Goal: Transaction & Acquisition: Purchase product/service

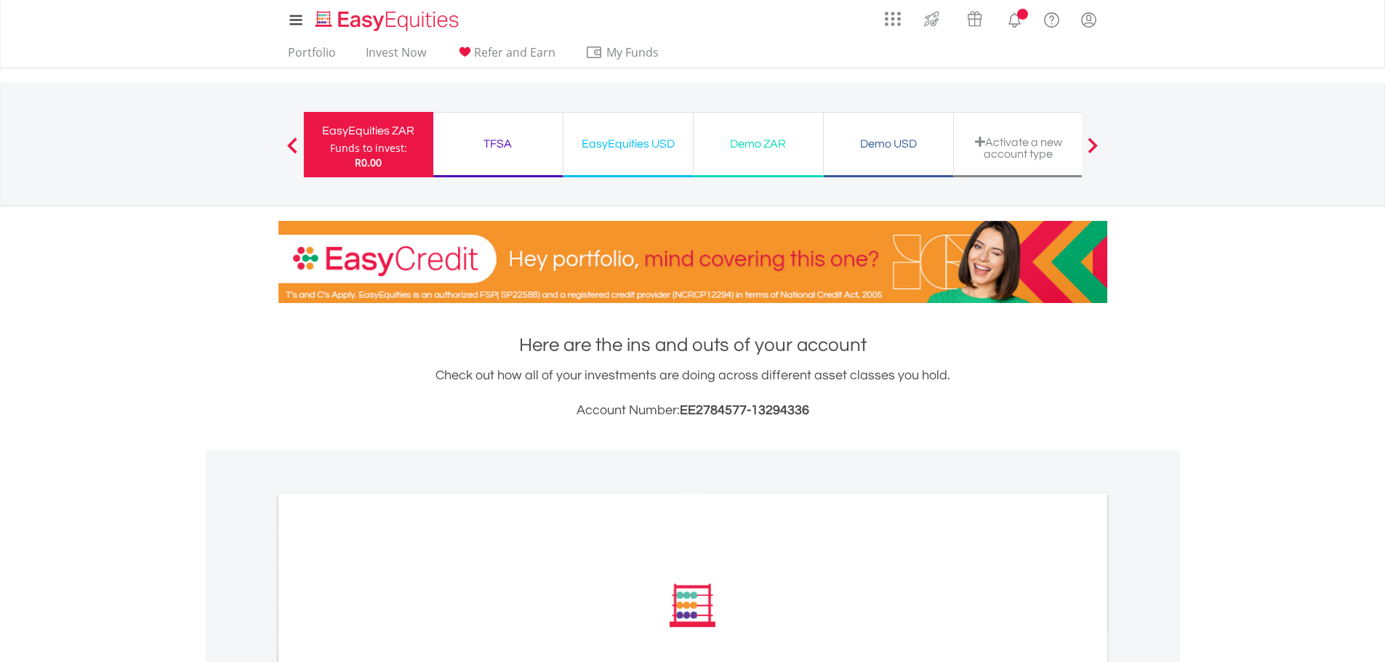
drag, startPoint x: 494, startPoint y: 144, endPoint x: 550, endPoint y: 201, distance: 80.7
click at [494, 144] on div "TFSA" at bounding box center [498, 144] width 112 height 20
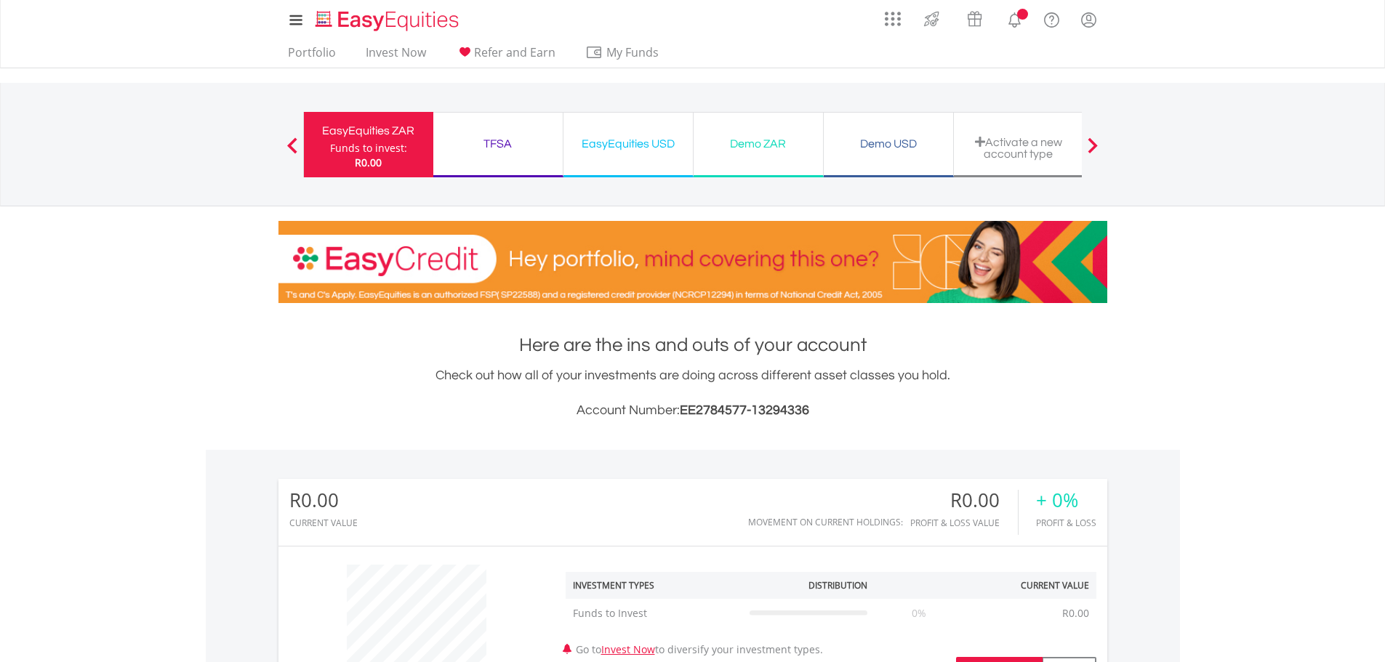
scroll to position [140, 276]
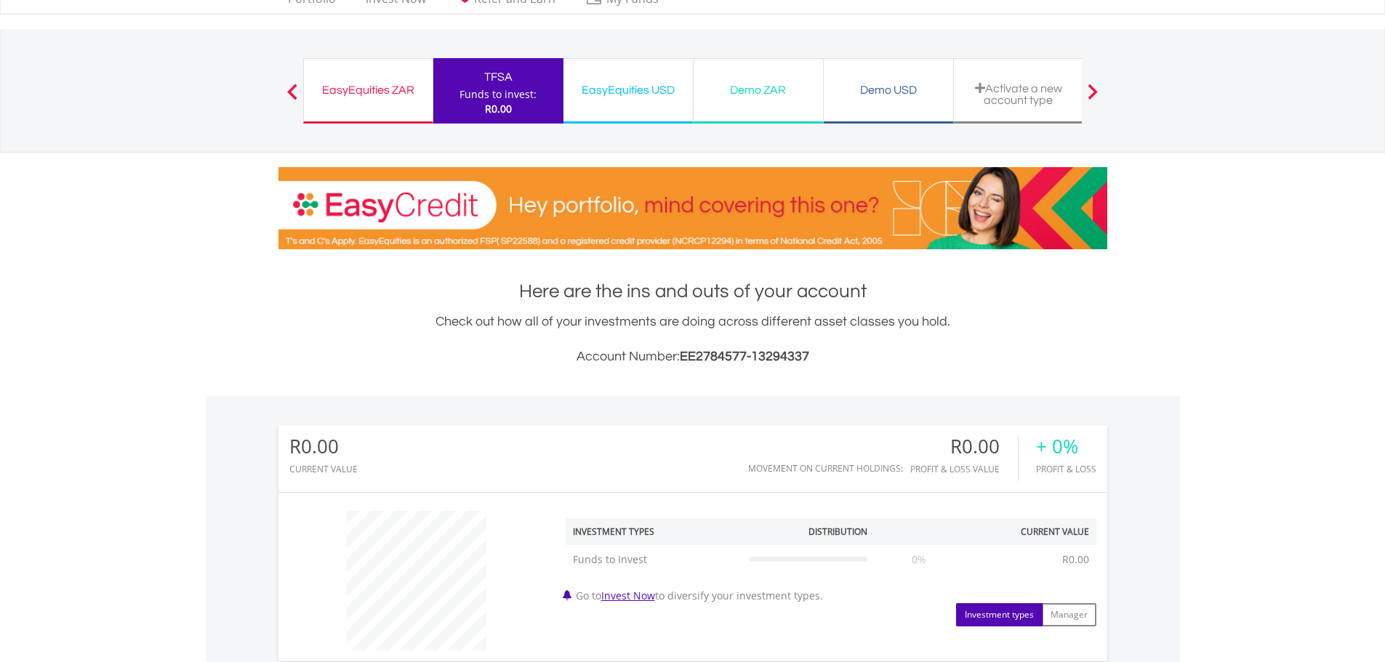
scroll to position [53, 0]
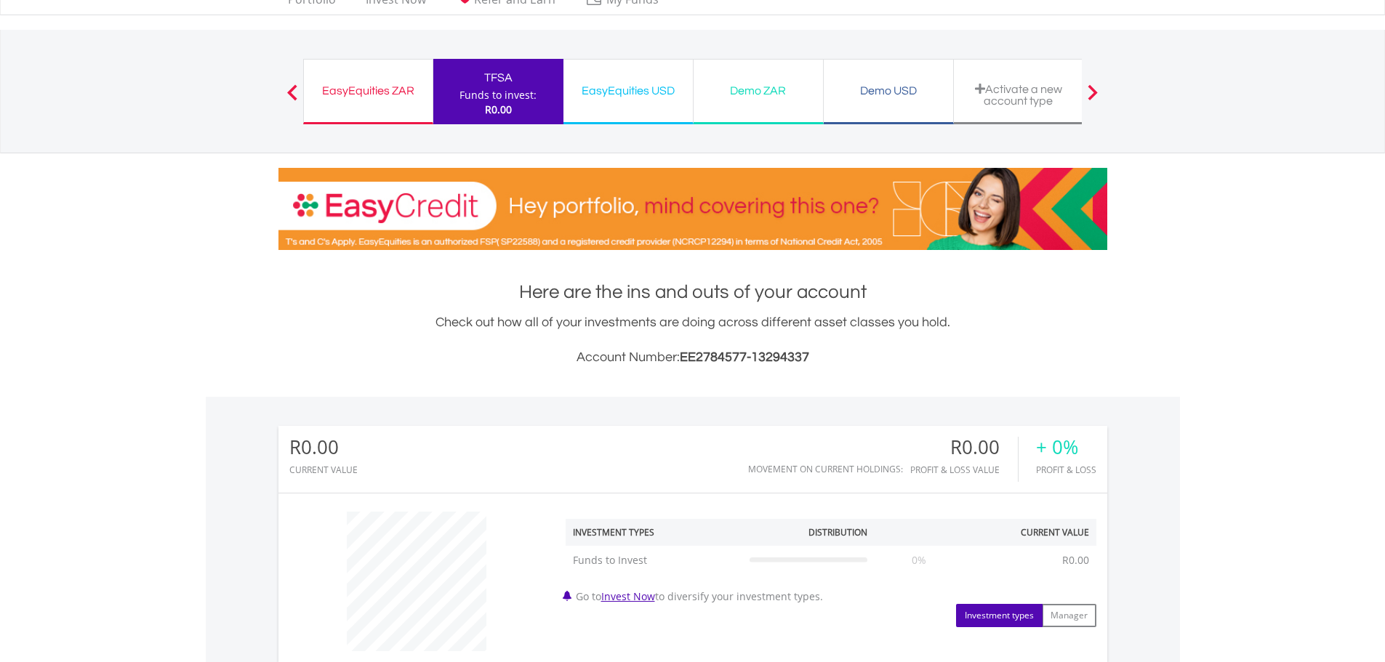
drag, startPoint x: 870, startPoint y: 94, endPoint x: 855, endPoint y: 120, distance: 29.9
click at [870, 94] on div "Demo USD" at bounding box center [889, 91] width 112 height 20
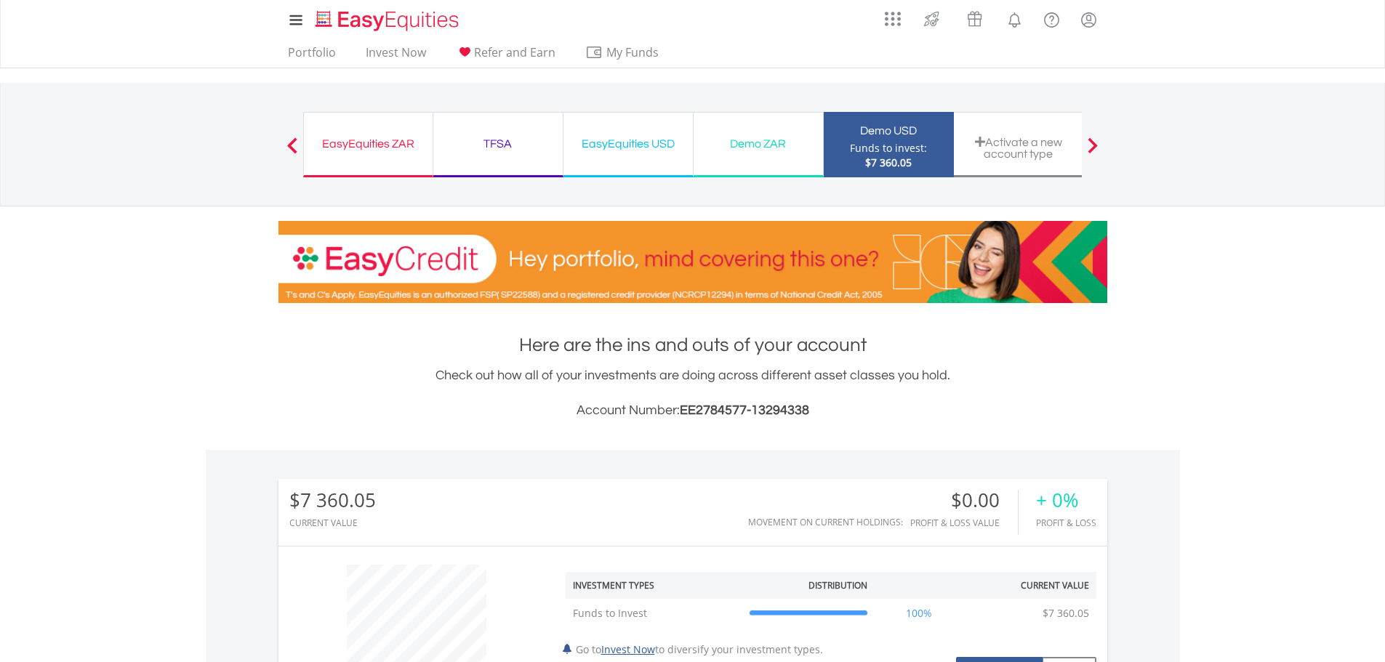
scroll to position [140, 276]
click at [762, 148] on div "Demo ZAR" at bounding box center [758, 144] width 112 height 20
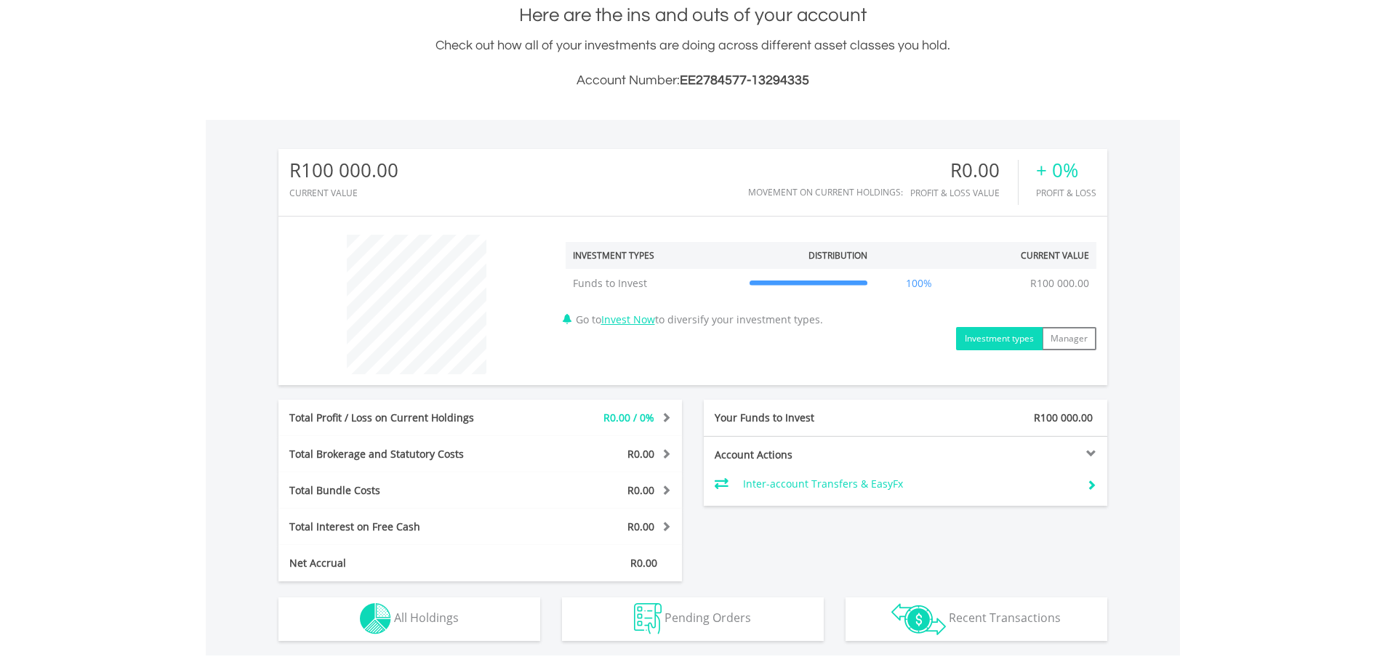
scroll to position [364, 0]
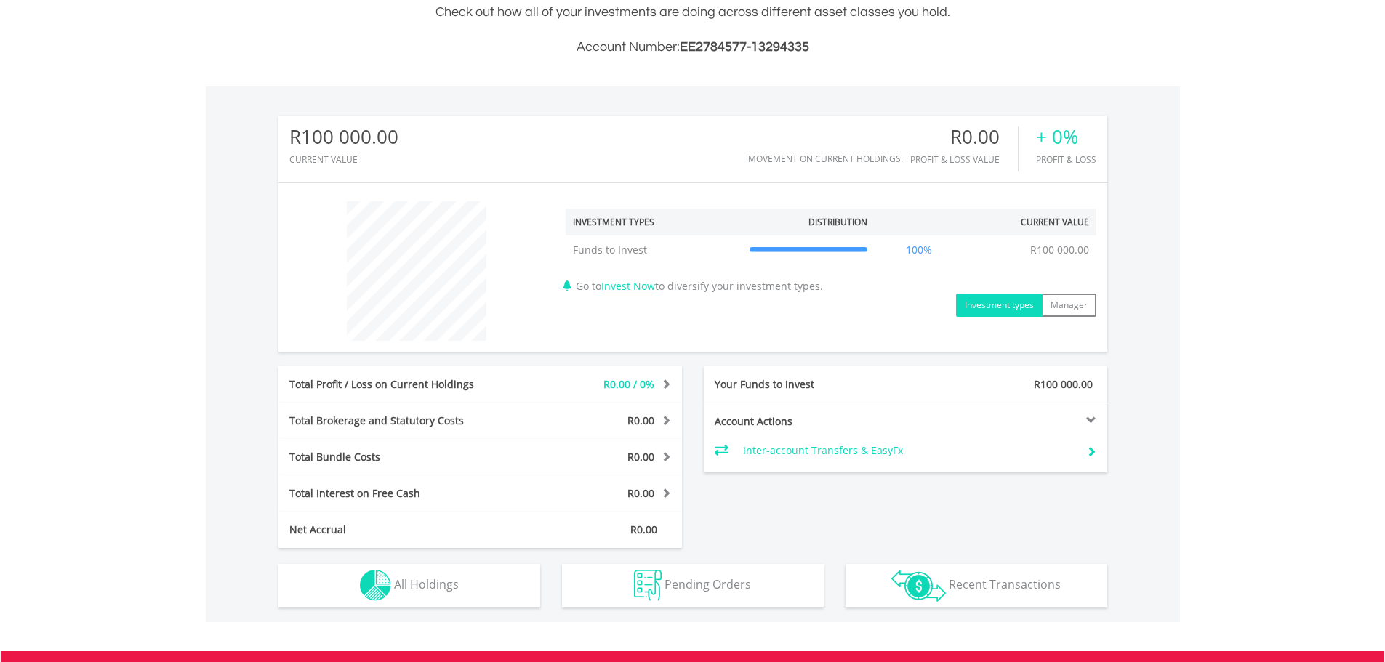
click at [991, 302] on button "Investment types" at bounding box center [999, 305] width 87 height 23
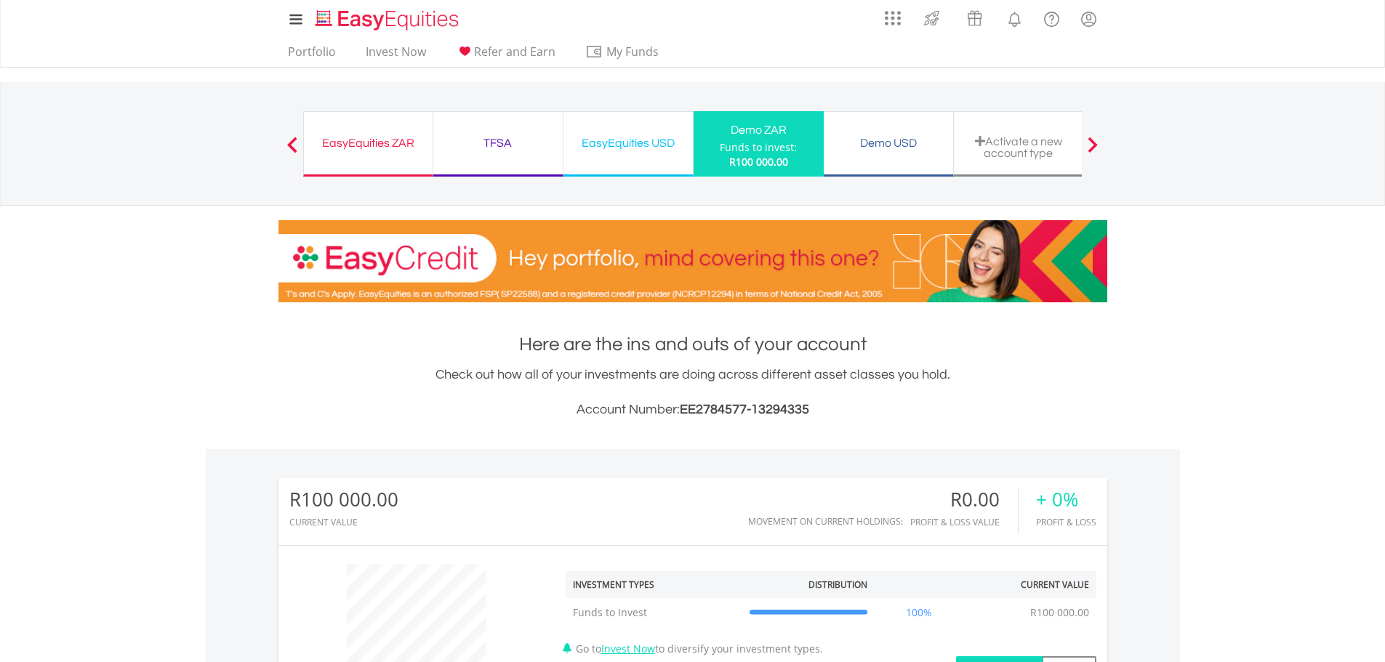
scroll to position [0, 0]
click at [422, 55] on link "Invest Now" at bounding box center [396, 56] width 72 height 23
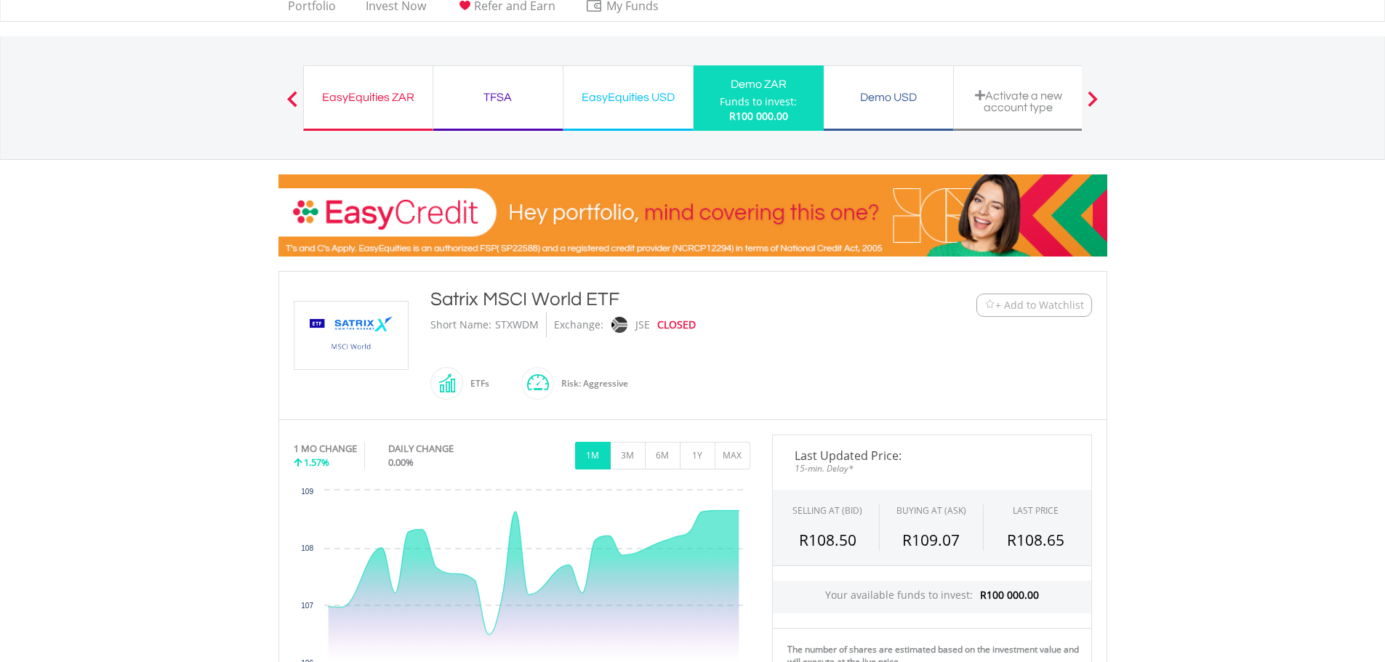
scroll to position [73, 0]
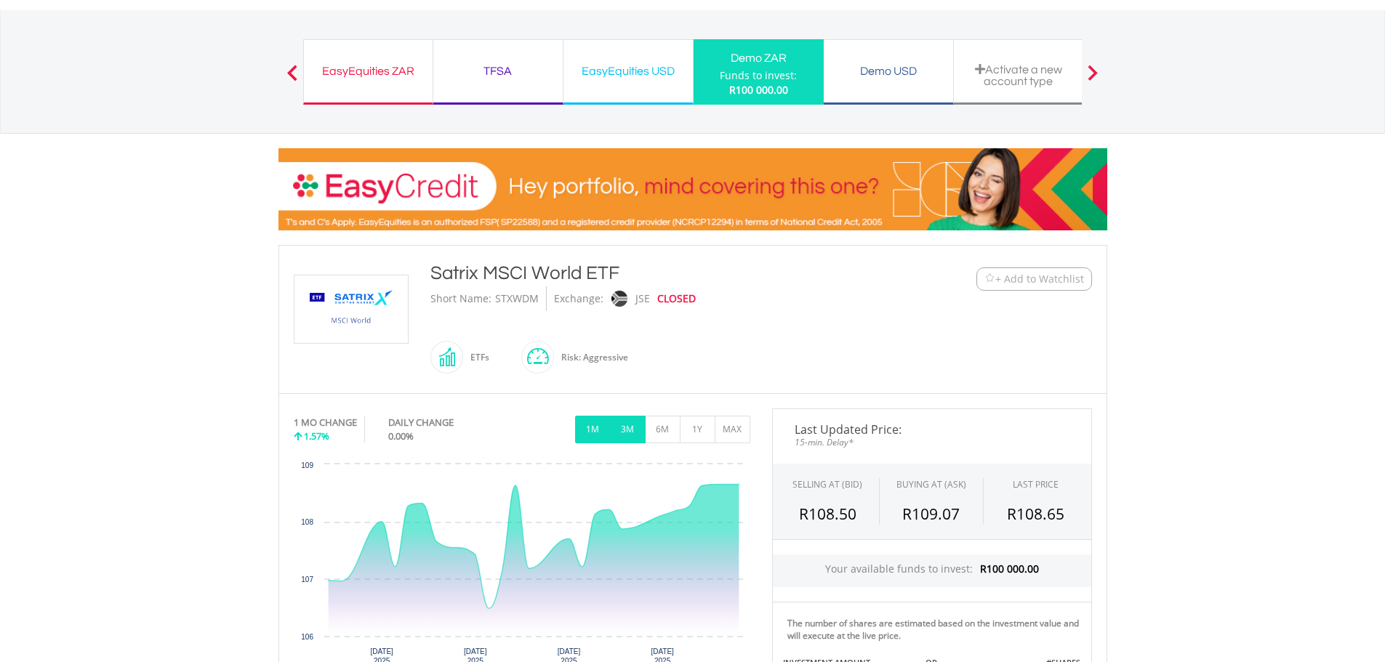
click at [624, 426] on button "3M" at bounding box center [628, 430] width 36 height 28
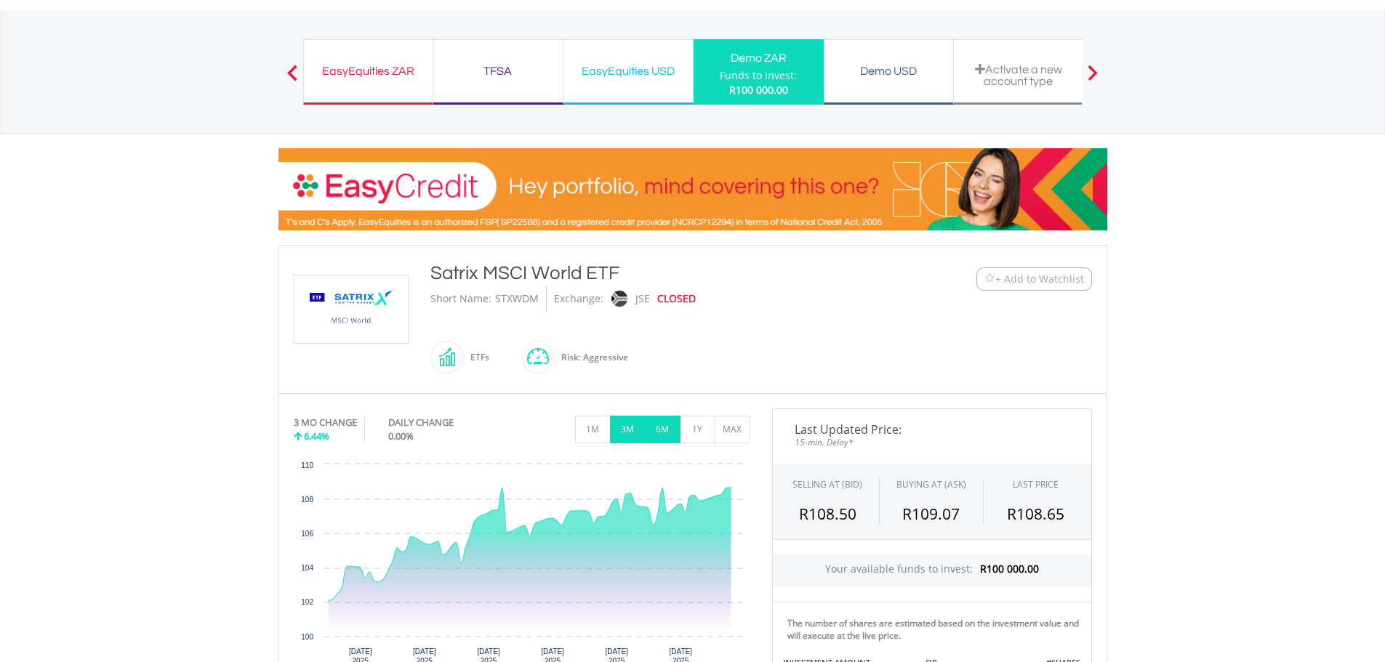
click at [662, 429] on button "6M" at bounding box center [663, 430] width 36 height 28
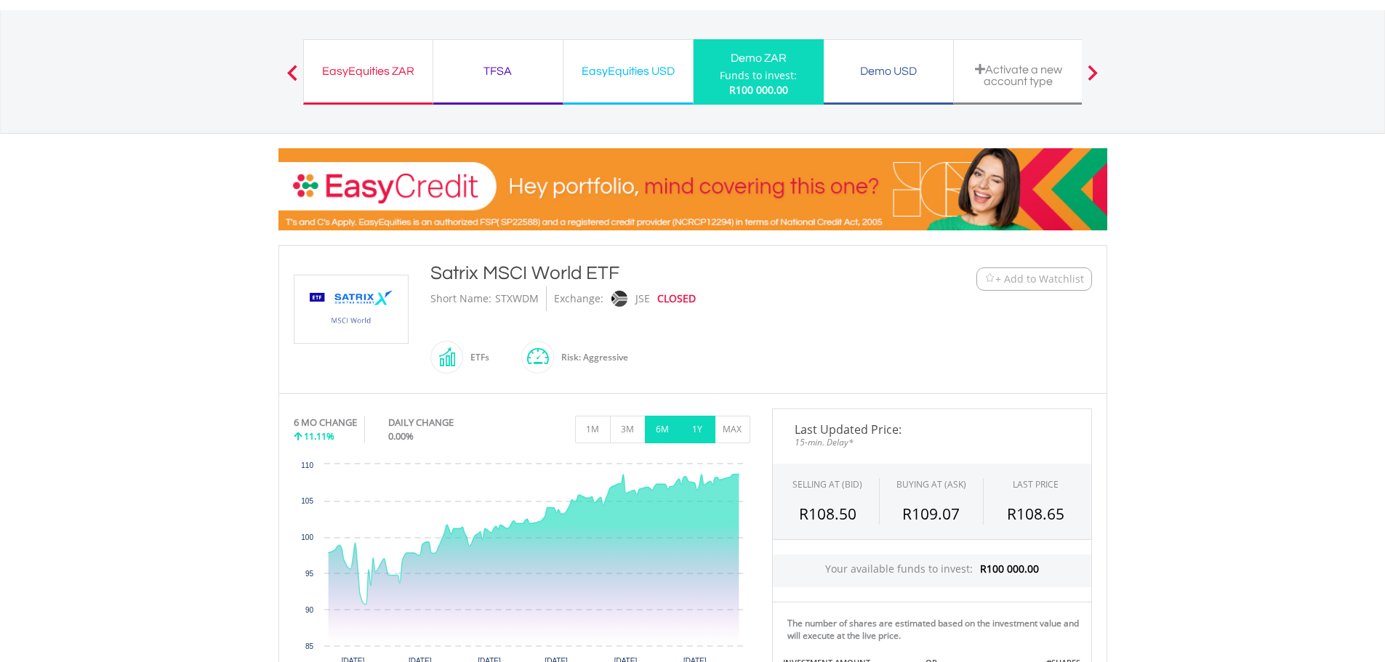
click at [699, 425] on button "1Y" at bounding box center [698, 430] width 36 height 28
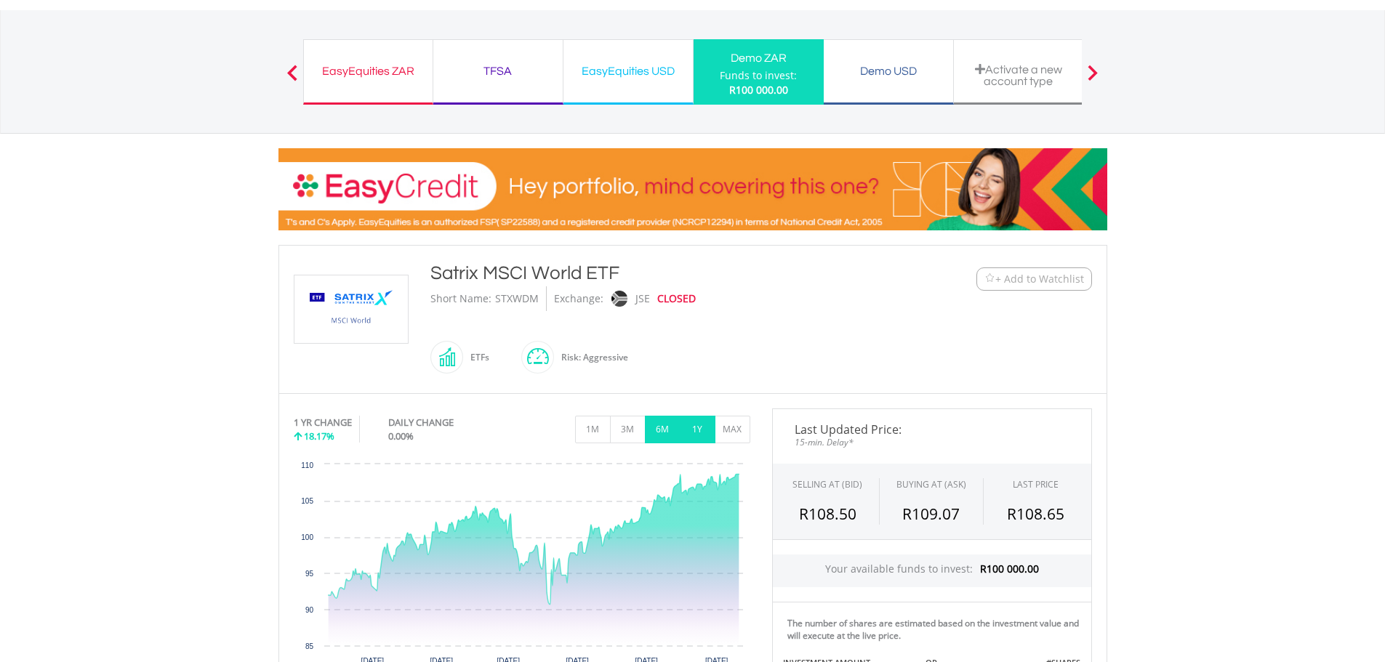
click at [675, 425] on button "6M" at bounding box center [663, 430] width 36 height 28
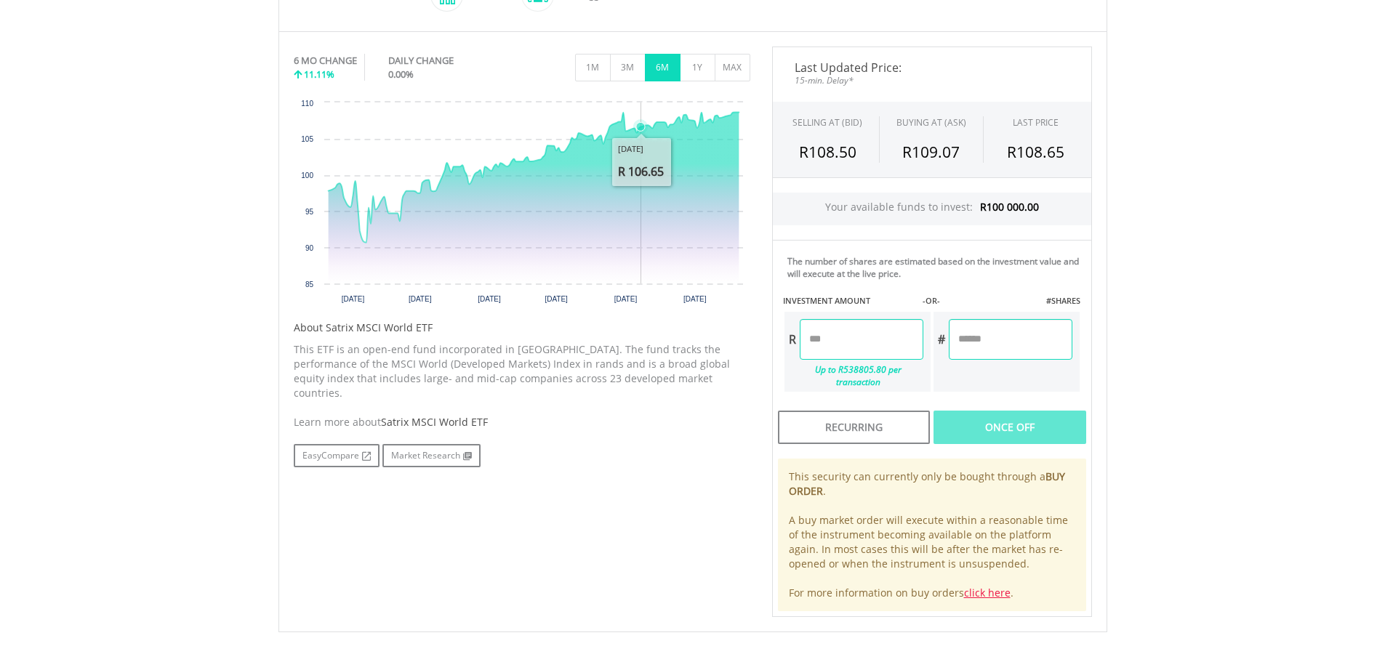
scroll to position [436, 0]
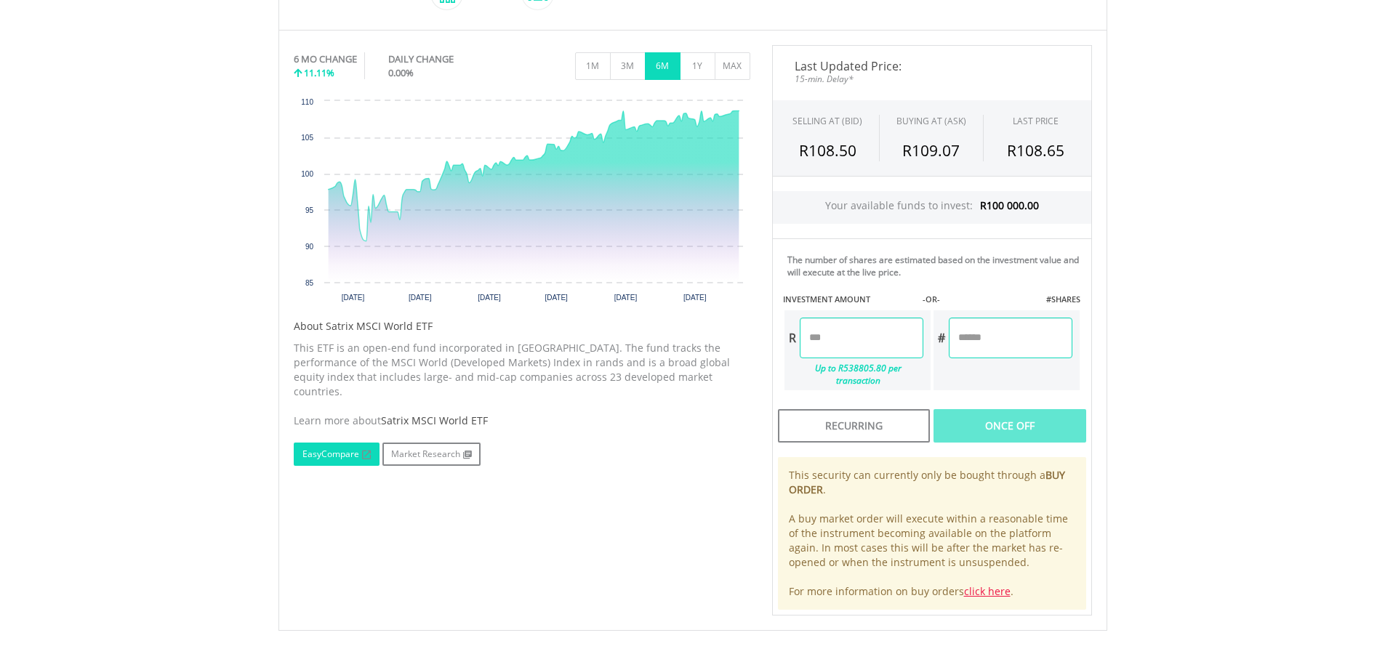
click at [351, 443] on link "EasyCompare" at bounding box center [337, 454] width 86 height 23
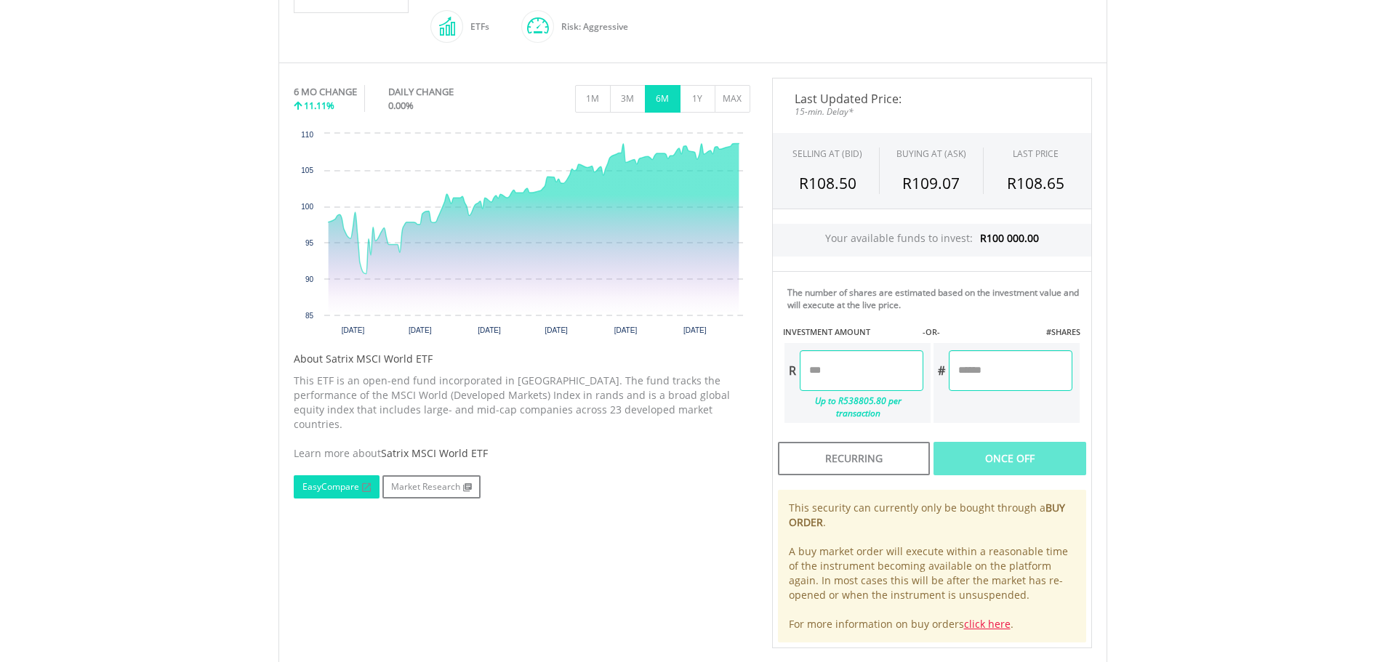
scroll to position [582, 0]
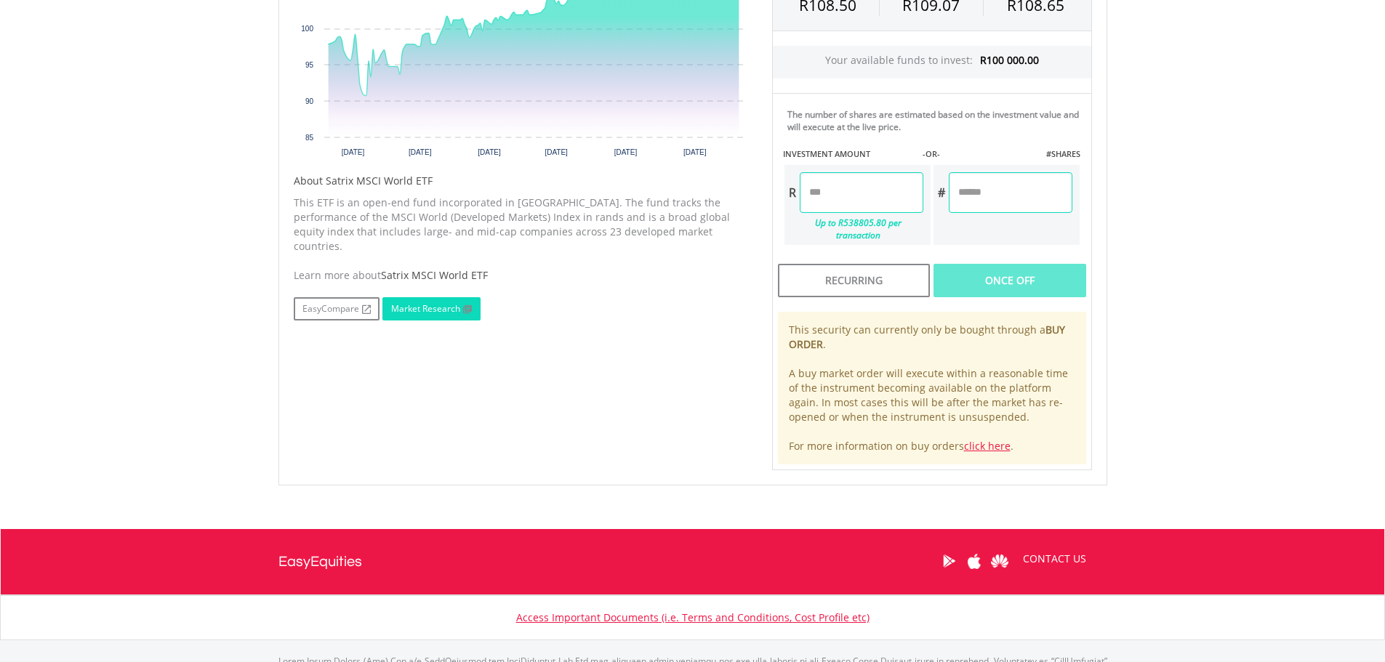
click at [438, 298] on link "Market Research" at bounding box center [431, 308] width 98 height 23
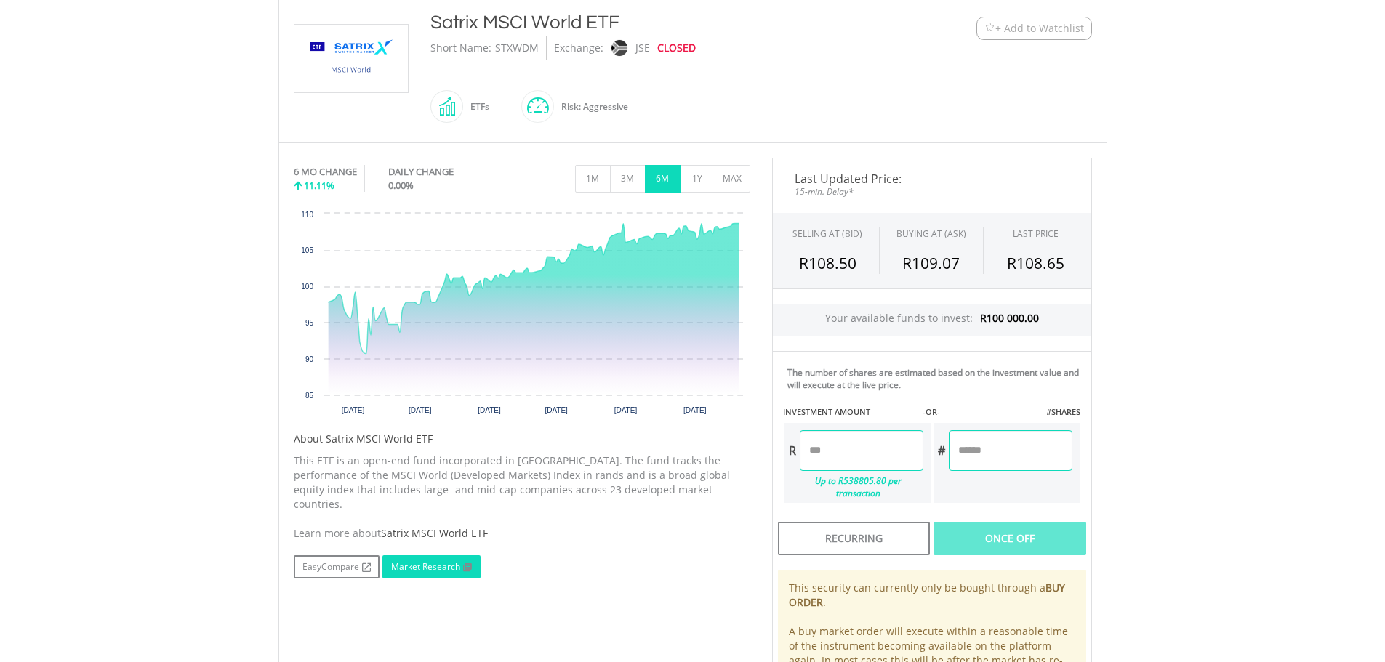
scroll to position [145, 0]
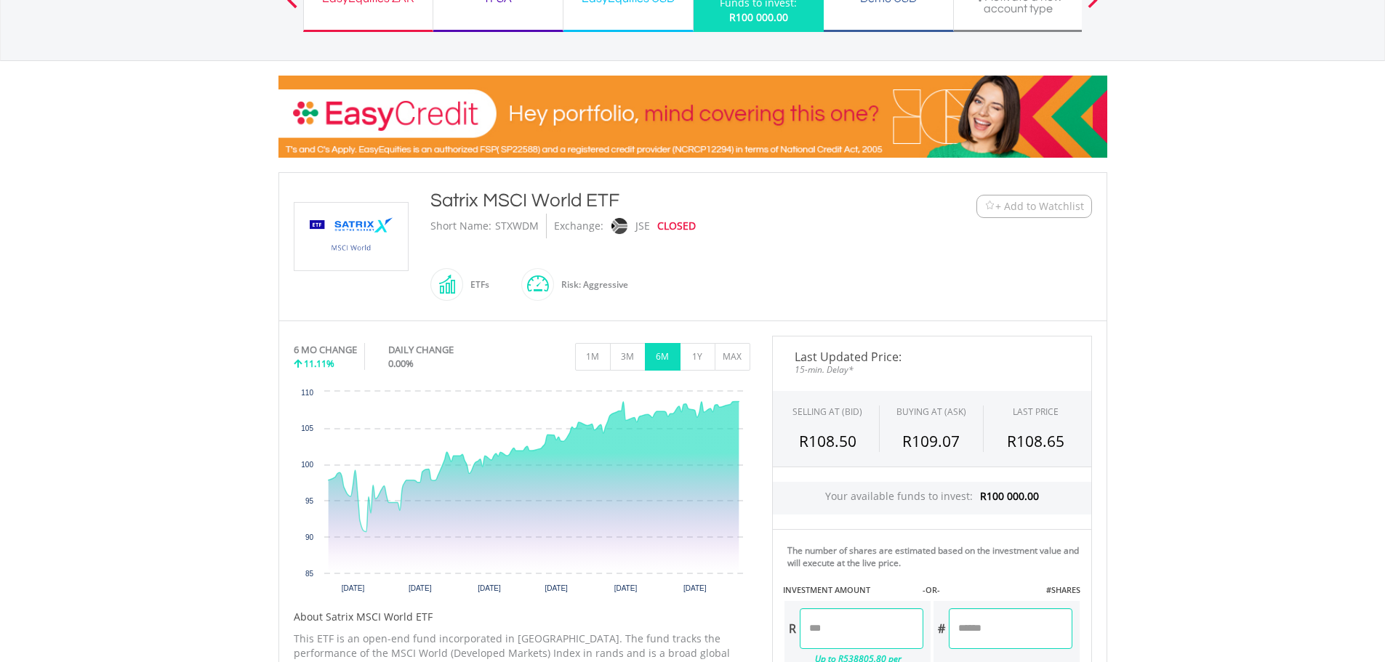
click at [985, 205] on img at bounding box center [990, 206] width 11 height 11
click at [356, 241] on img at bounding box center [351, 237] width 109 height 68
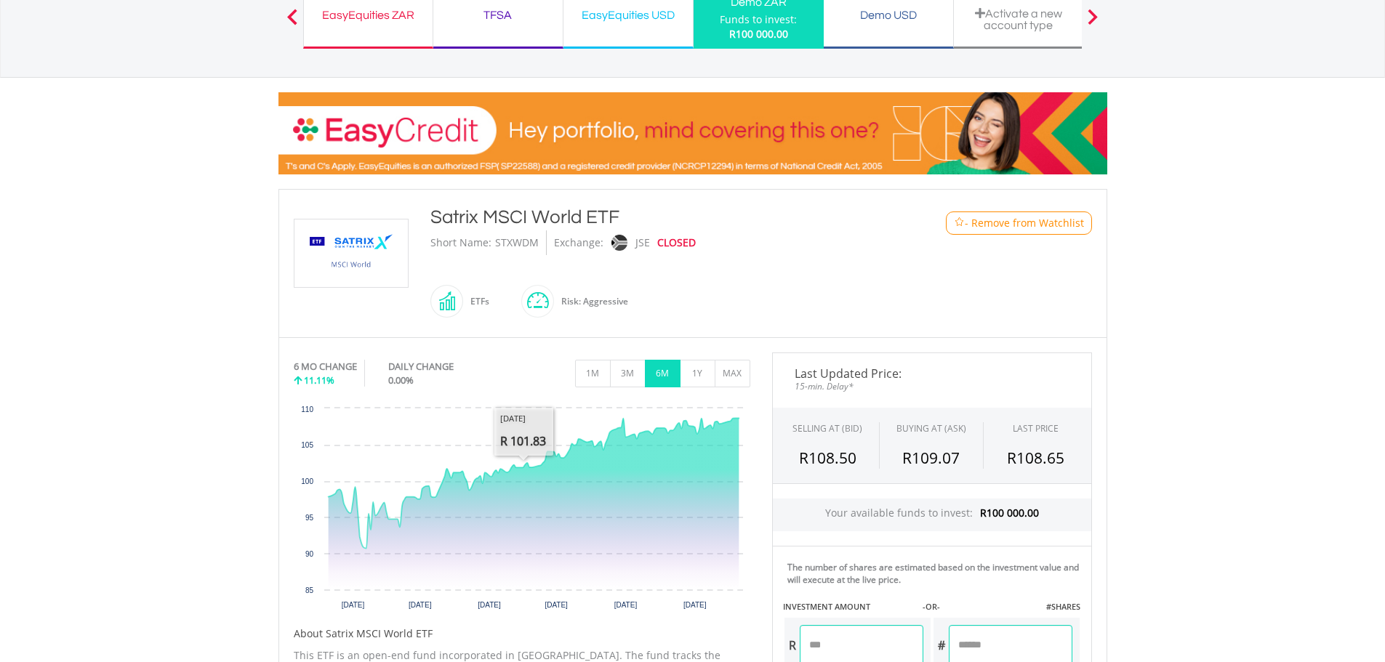
scroll to position [0, 0]
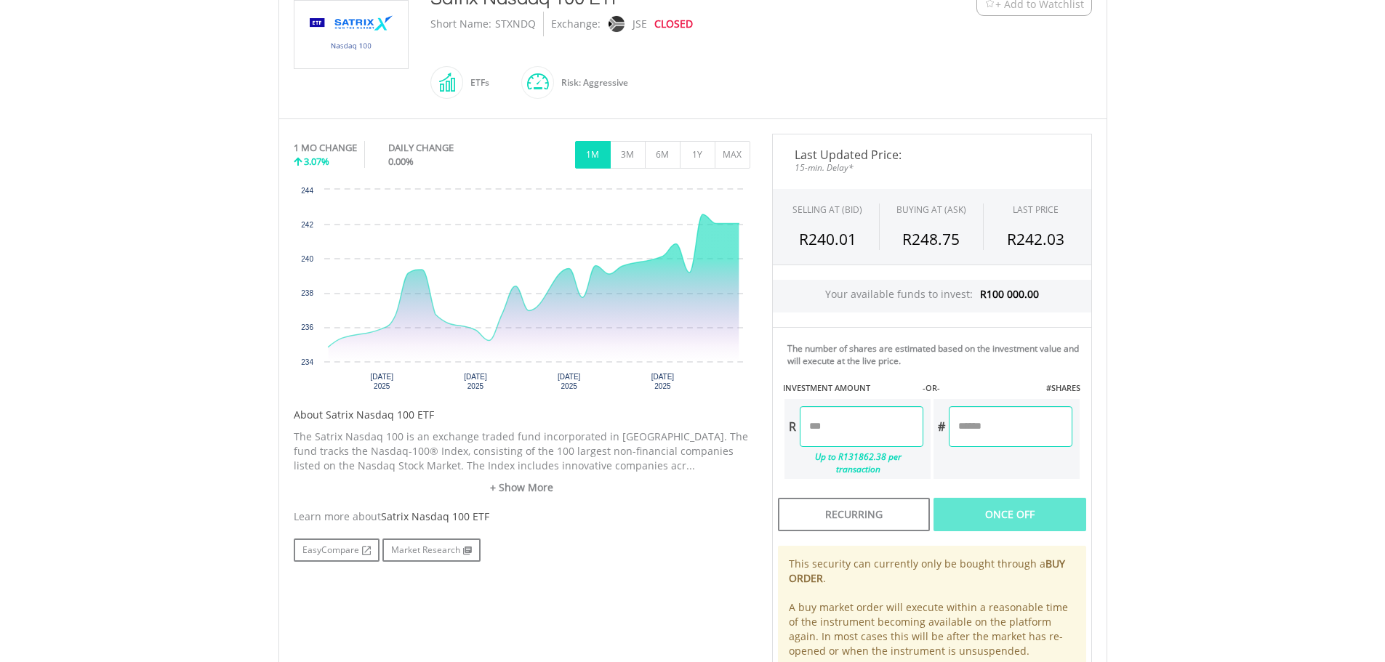
scroll to position [364, 0]
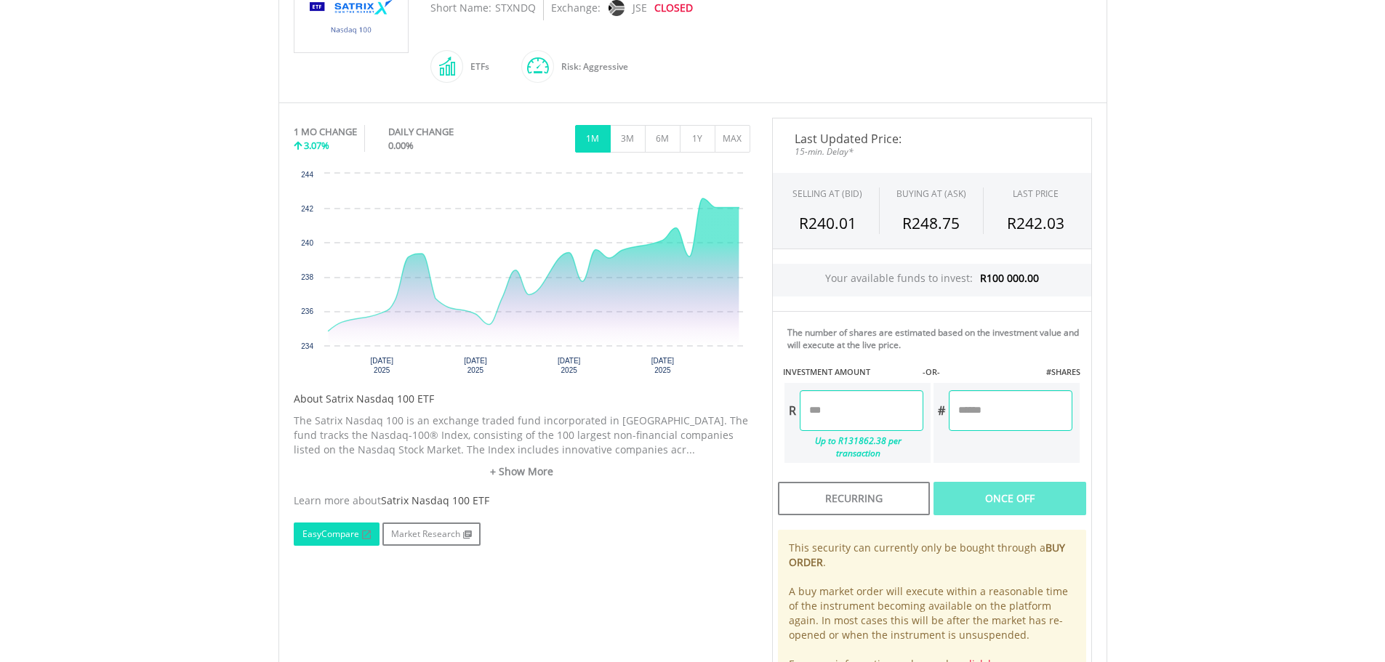
click at [332, 529] on link "EasyCompare" at bounding box center [337, 534] width 86 height 23
click at [659, 139] on button "6M" at bounding box center [663, 139] width 36 height 28
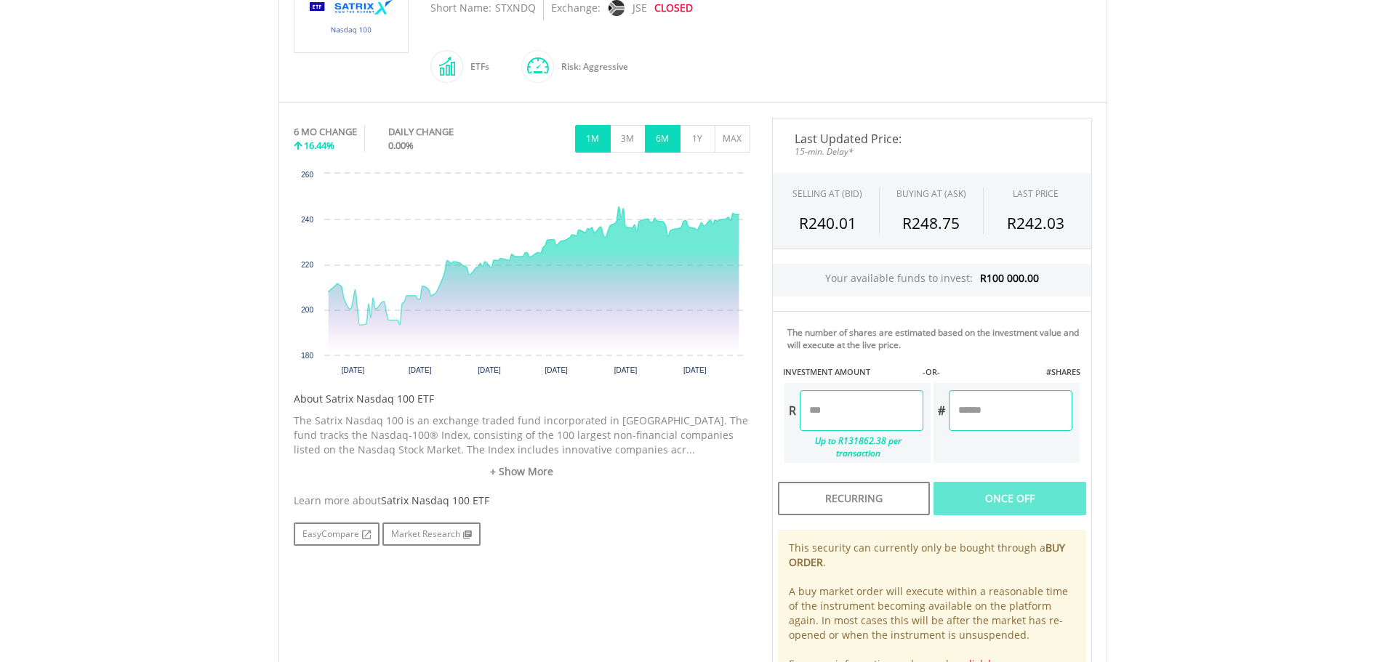
click at [590, 143] on button "1M" at bounding box center [593, 139] width 36 height 28
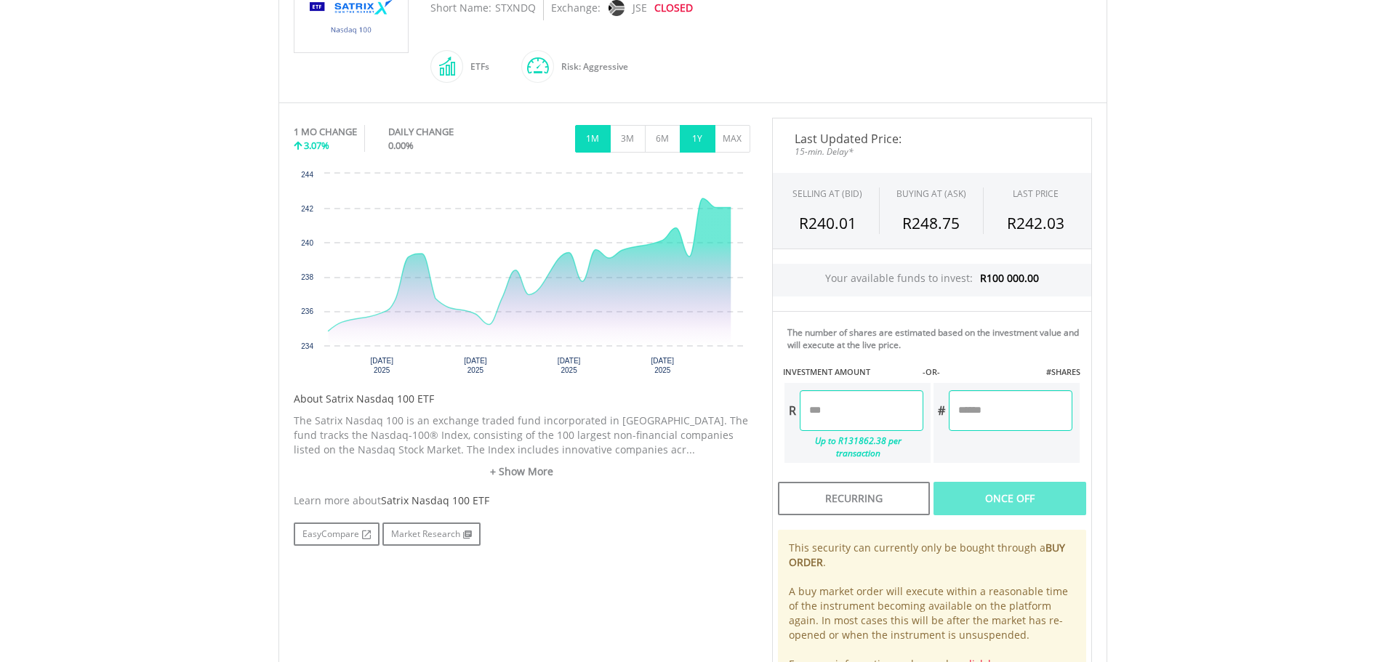
click at [694, 142] on button "1Y" at bounding box center [698, 139] width 36 height 28
